Goal: Task Accomplishment & Management: Manage account settings

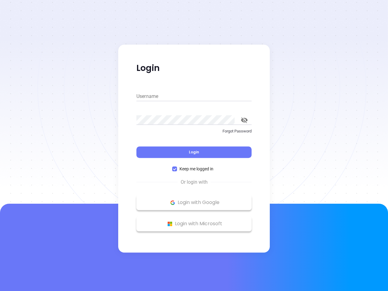
click at [194, 146] on div "Login" at bounding box center [193, 148] width 115 height 19
click at [194, 96] on input "Username" at bounding box center [193, 97] width 115 height 10
click at [244, 120] on icon "toggle password visibility" at bounding box center [244, 120] width 7 height 6
click at [194, 152] on span "Login" at bounding box center [194, 151] width 10 height 5
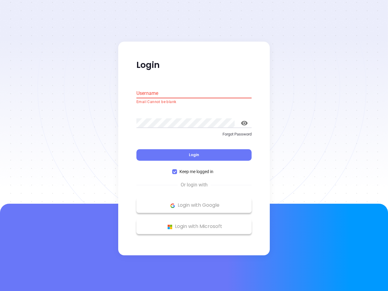
click at [194, 169] on span "Keep me logged in" at bounding box center [196, 172] width 39 height 7
click at [177, 169] on input "Keep me logged in" at bounding box center [174, 171] width 5 height 5
checkbox input "false"
click at [194, 203] on p "Login with Google" at bounding box center [193, 205] width 109 height 9
click at [194, 224] on p "Login with Microsoft" at bounding box center [193, 226] width 109 height 9
